Goal: Register for event/course

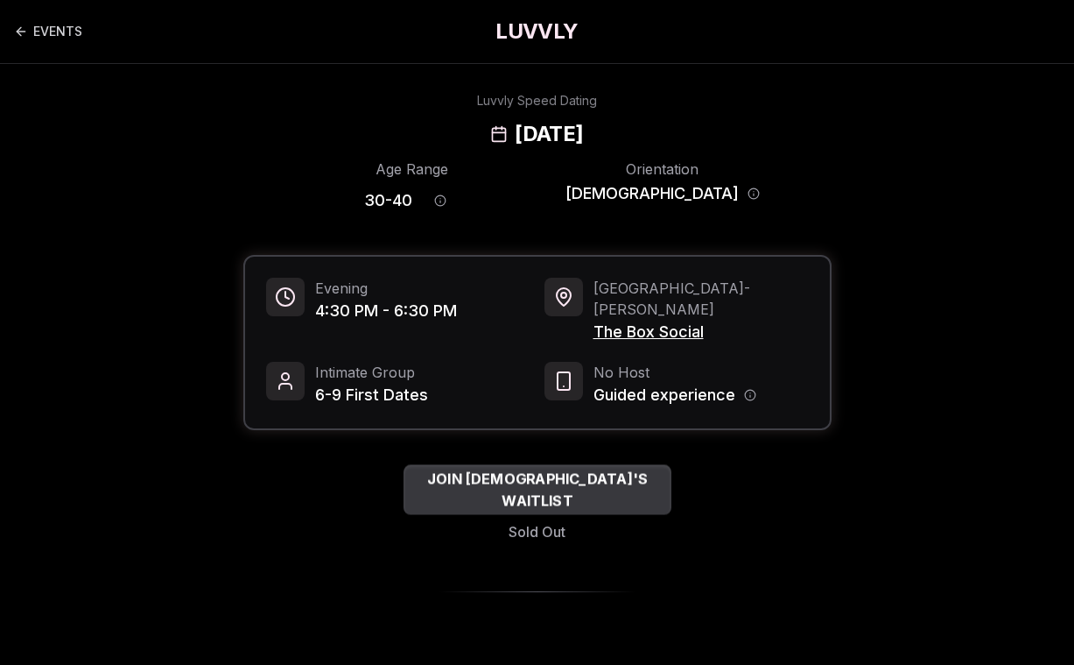
click at [604, 468] on span "JOIN [DEMOGRAPHIC_DATA]'S WAITLIST" at bounding box center [538, 489] width 268 height 43
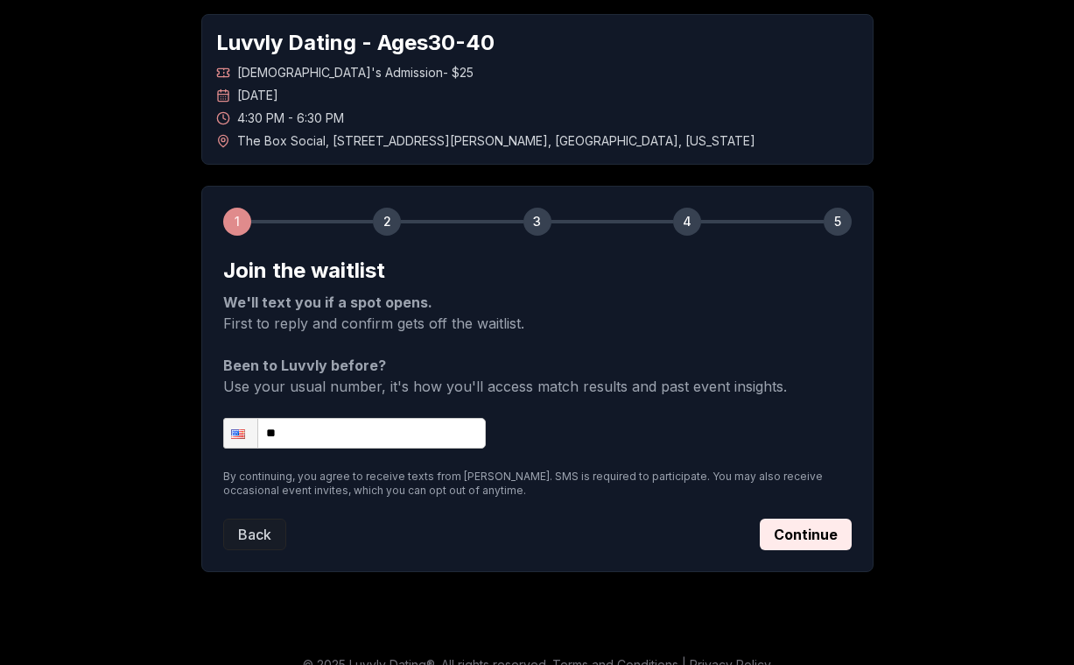
scroll to position [79, 0]
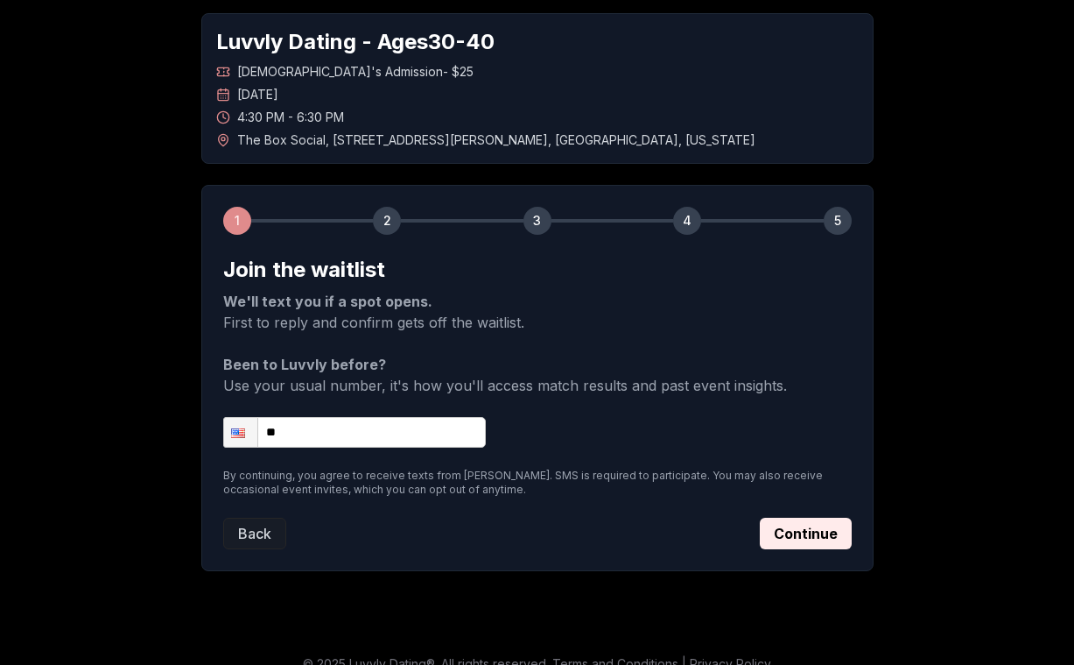
click at [367, 429] on input "**" at bounding box center [354, 432] width 263 height 31
type input "**********"
click at [786, 523] on button "Continue" at bounding box center [806, 533] width 92 height 32
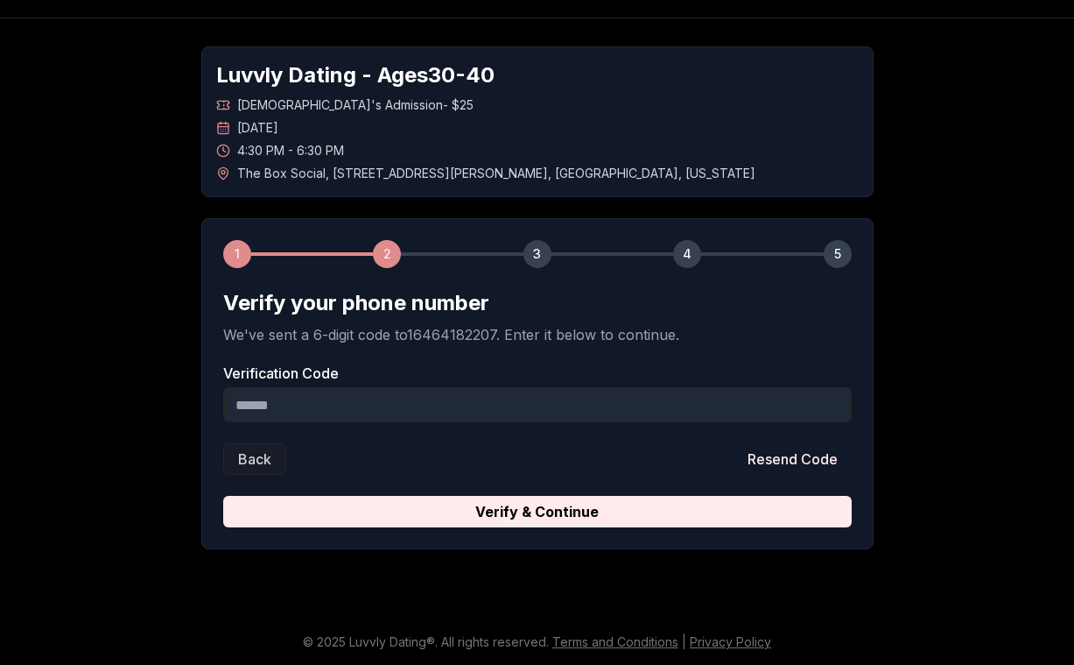
click at [607, 415] on input "Verification Code" at bounding box center [537, 404] width 629 height 35
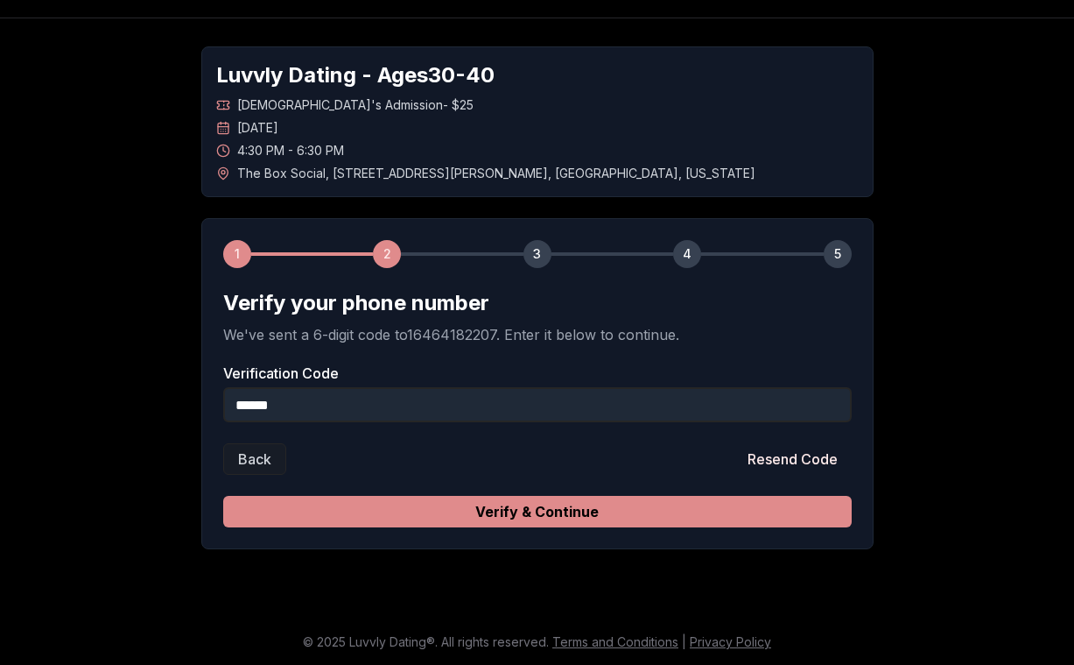
type input "******"
click at [573, 511] on button "Verify & Continue" at bounding box center [537, 512] width 629 height 32
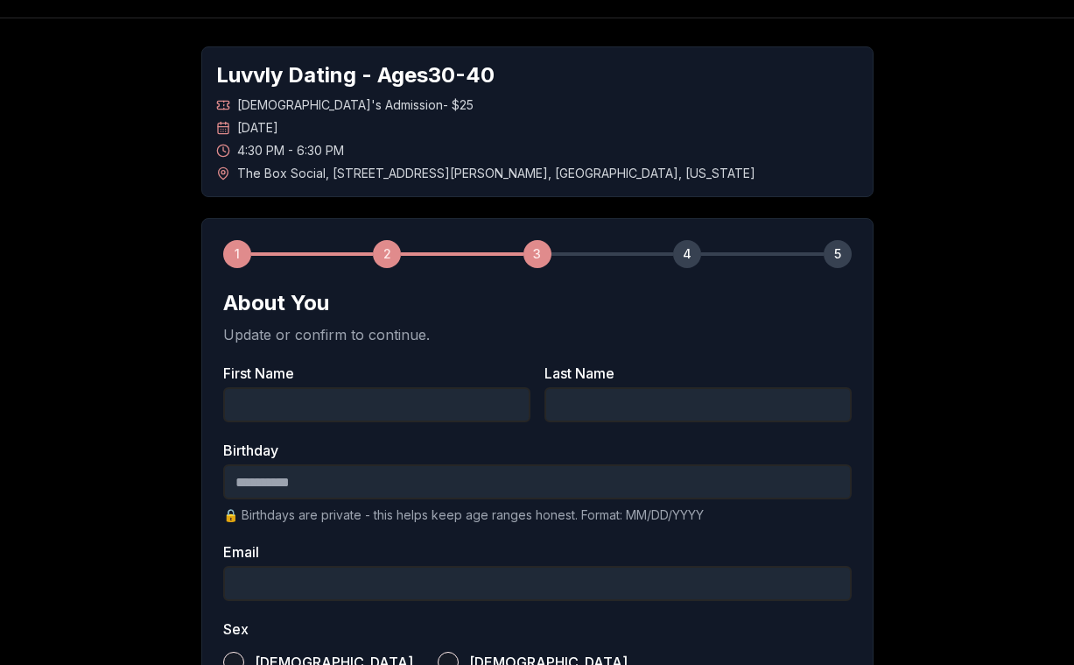
click at [390, 404] on input "First Name" at bounding box center [376, 404] width 307 height 35
type input "*****"
type input "*"
type input "**********"
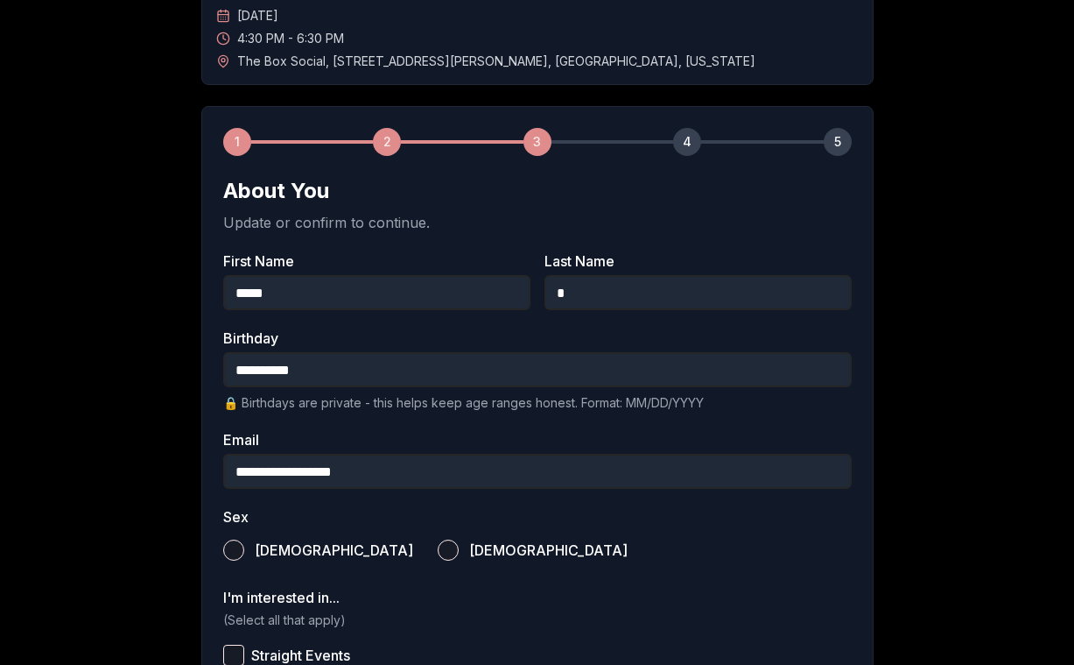
click at [438, 550] on button "[DEMOGRAPHIC_DATA]" at bounding box center [448, 549] width 21 height 21
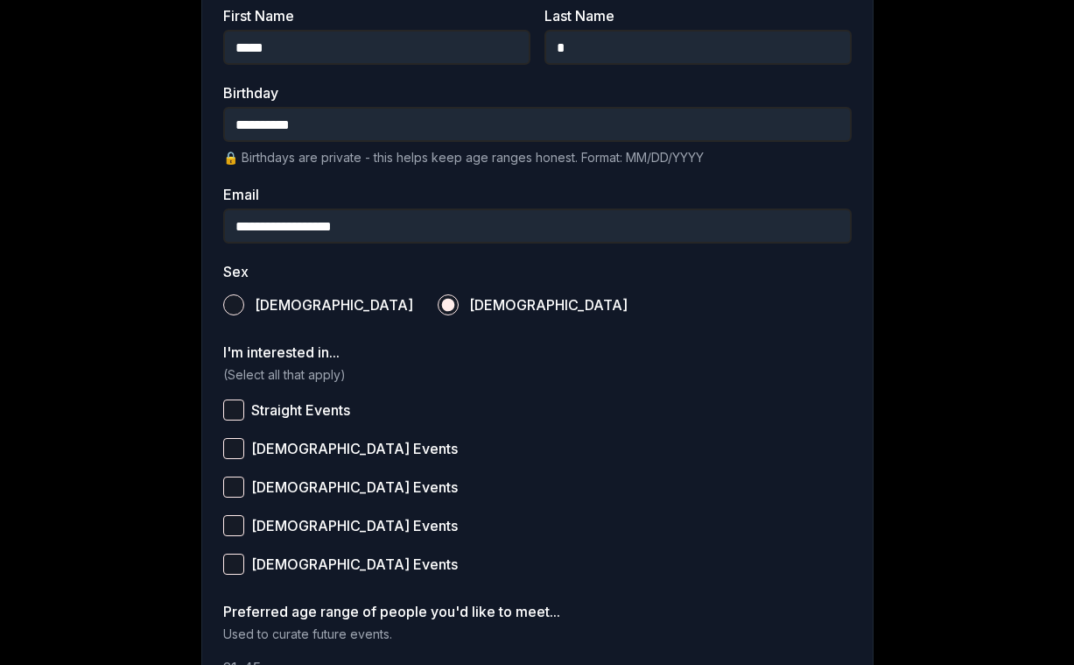
scroll to position [405, 0]
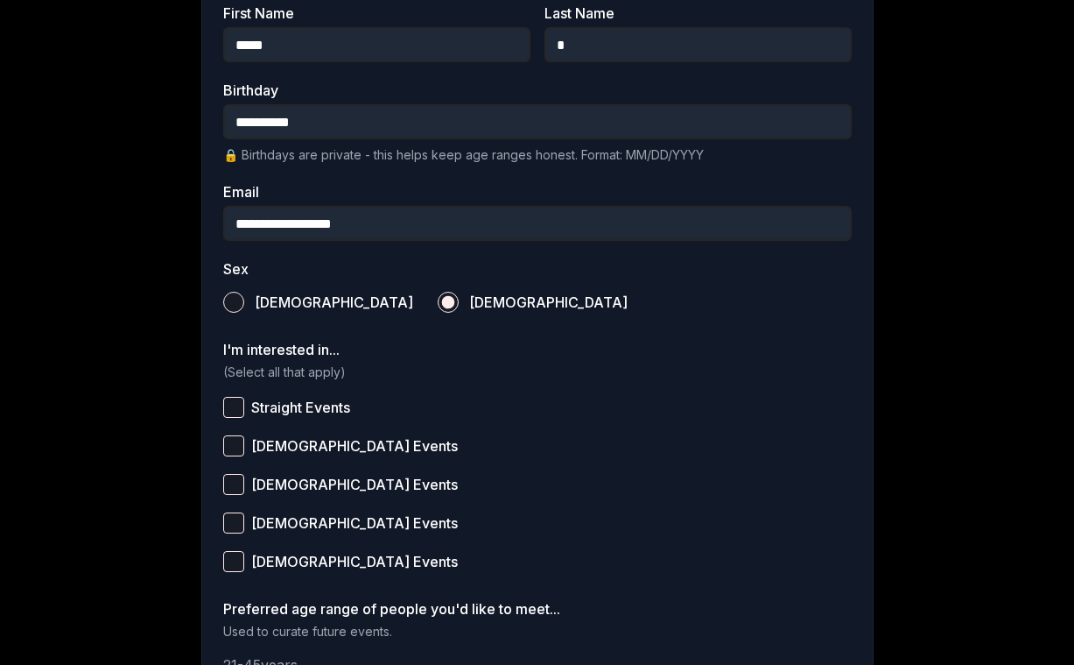
click at [227, 440] on button "[DEMOGRAPHIC_DATA] Events" at bounding box center [233, 445] width 21 height 21
click at [227, 553] on button "[DEMOGRAPHIC_DATA] Events" at bounding box center [233, 561] width 21 height 21
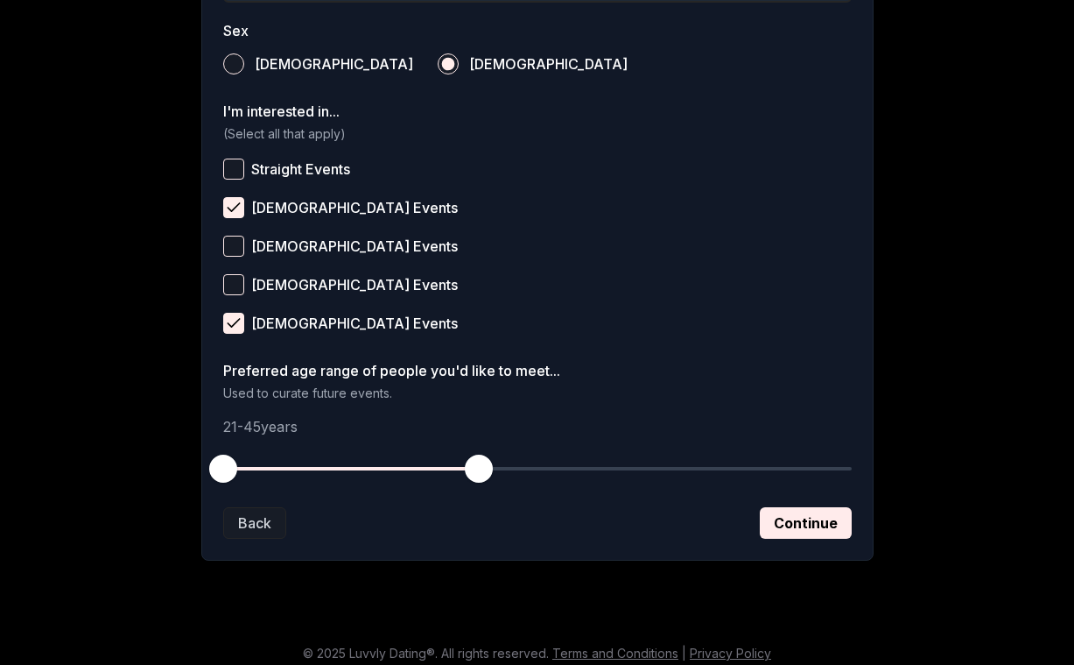
scroll to position [644, 0]
drag, startPoint x: 229, startPoint y: 462, endPoint x: 348, endPoint y: 460, distance: 118.2
click at [348, 460] on span "button" at bounding box center [351, 468] width 28 height 28
drag, startPoint x: 481, startPoint y: 461, endPoint x: 499, endPoint y: 461, distance: 18.4
click at [499, 461] on span "button" at bounding box center [500, 468] width 28 height 28
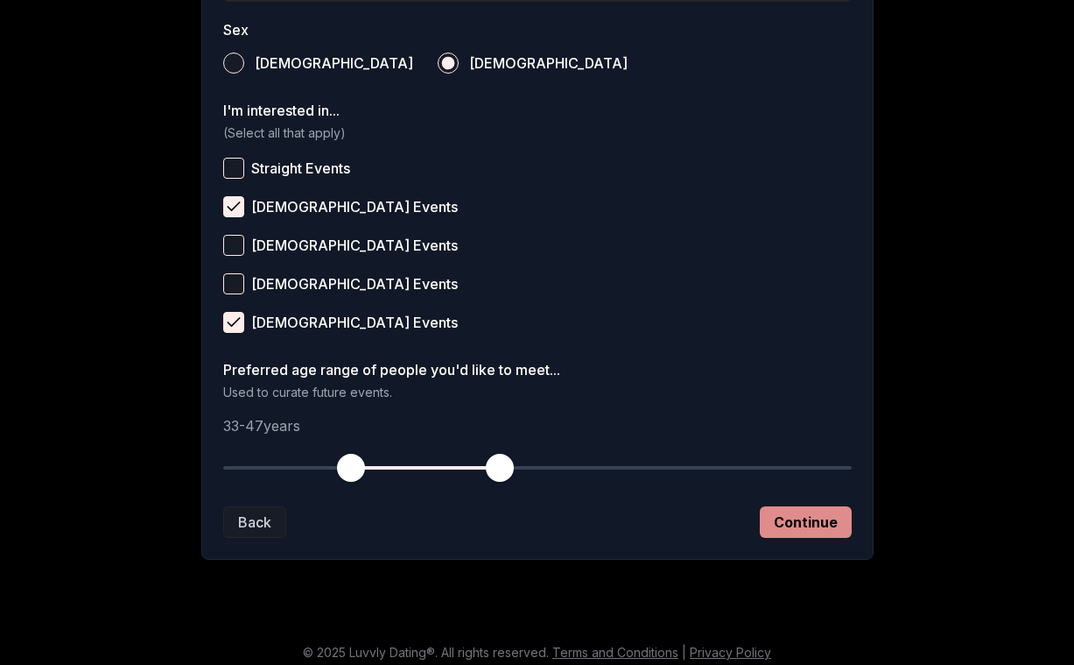
click at [811, 524] on button "Continue" at bounding box center [806, 522] width 92 height 32
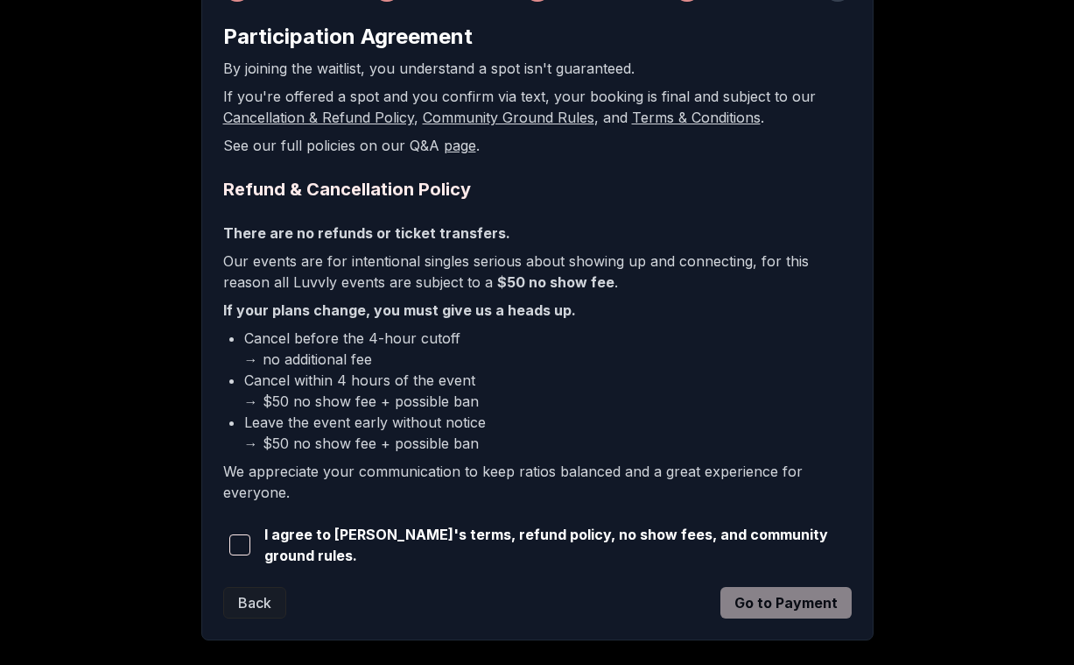
scroll to position [307, 0]
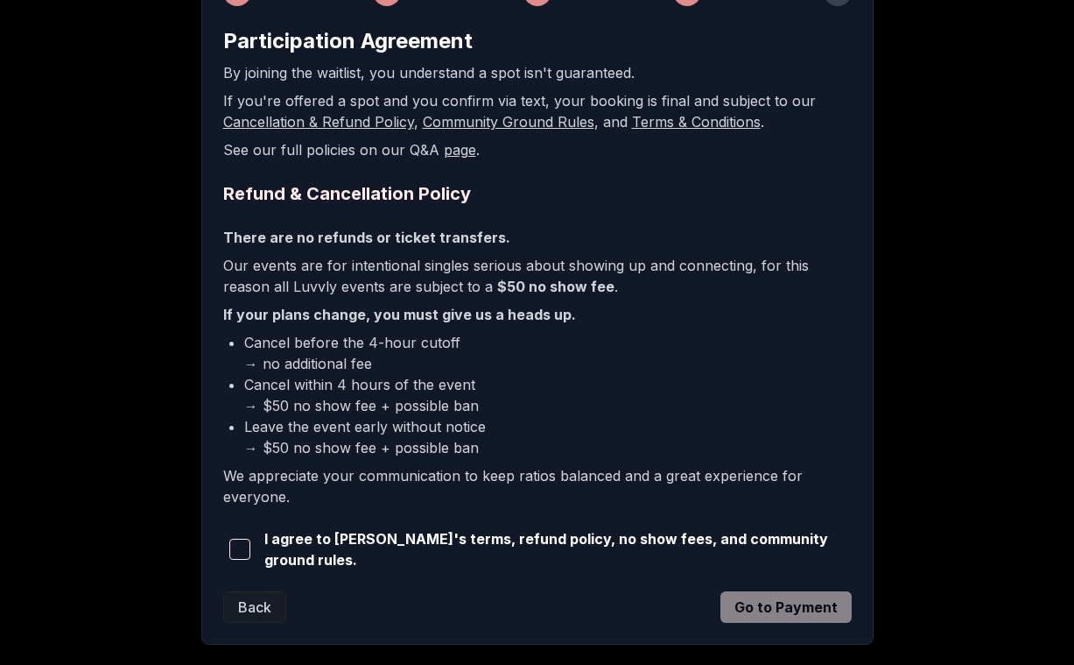
click at [243, 541] on span "button" at bounding box center [239, 548] width 21 height 21
click at [773, 605] on button "Go to Payment" at bounding box center [786, 607] width 131 height 32
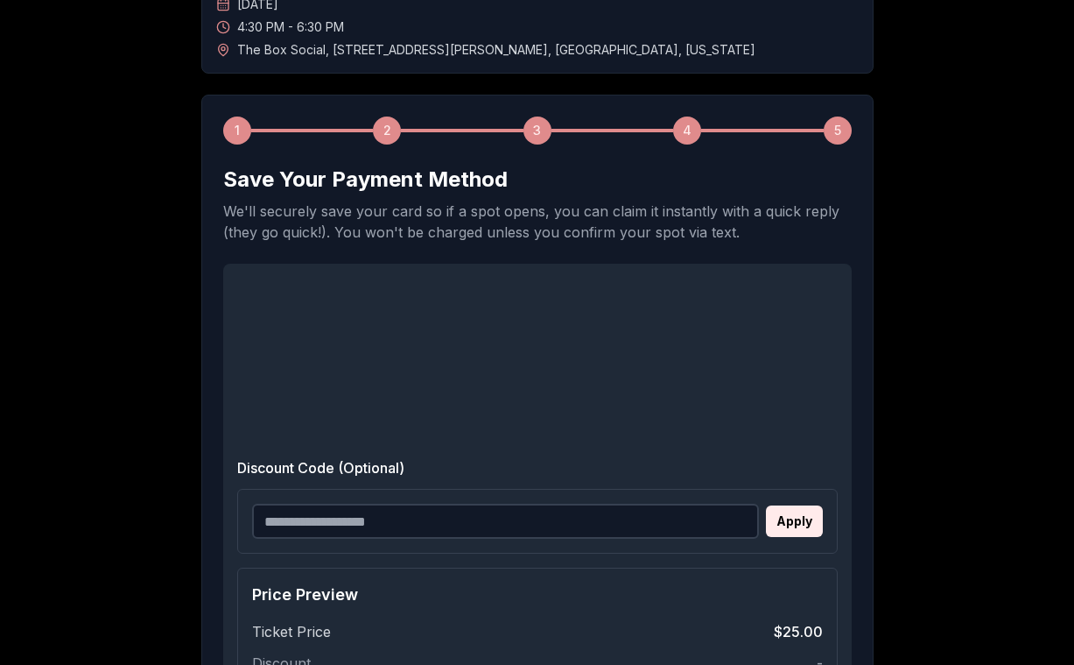
scroll to position [0, 0]
